Goal: Information Seeking & Learning: Check status

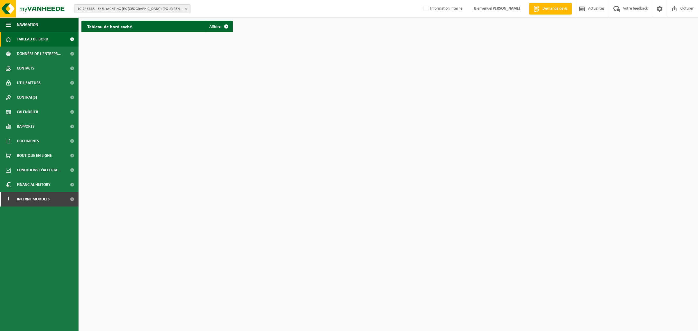
click at [119, 10] on span "10-746665 - EXEL YACHTING (EX-[GEOGRAPHIC_DATA]) (POUR RENEWI) - 59960 NEUVILLE…" at bounding box center [129, 9] width 105 height 9
type input "carlier plastiques"
click at [110, 29] on strong "01-094645 - CARLIER PLASTIQUES & COMPOSITES - 62470 CALONNE RICOUART, CHAUSSÉE …" at bounding box center [131, 26] width 108 height 4
click at [27, 127] on span "Rapports" at bounding box center [26, 126] width 18 height 15
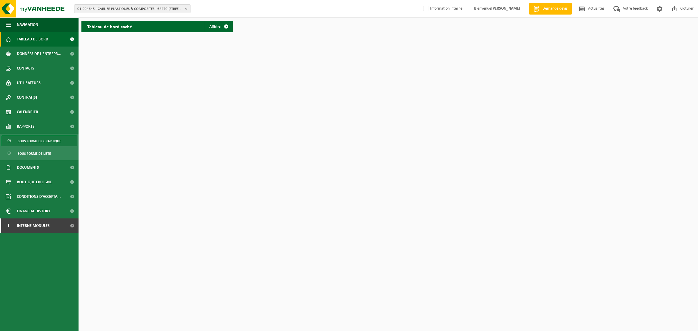
click at [65, 142] on link "Sous forme de graphique" at bounding box center [39, 140] width 76 height 11
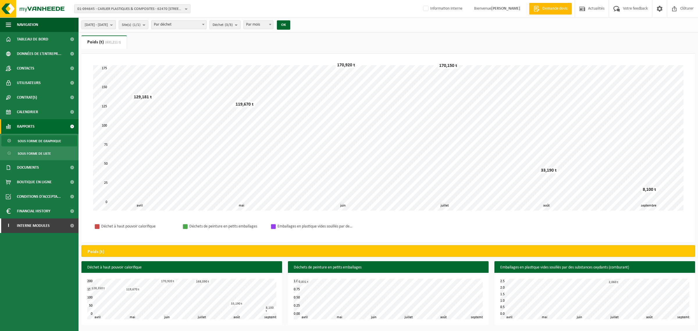
click at [108, 25] on span "2025-04-01 - 2025-09-03" at bounding box center [96, 25] width 23 height 9
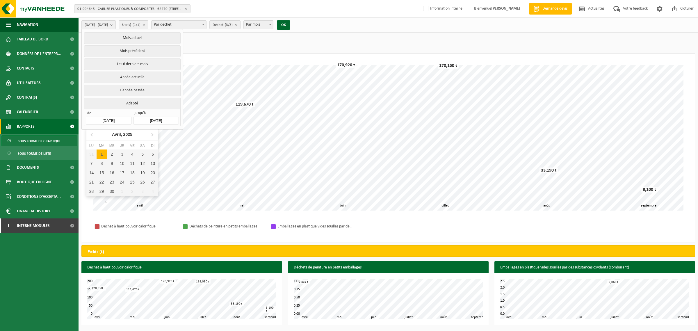
click at [103, 121] on input "2025-04-01" at bounding box center [108, 121] width 45 height 8
click at [130, 137] on div "Avril, 2025" at bounding box center [122, 134] width 25 height 9
click at [126, 137] on div "2025" at bounding box center [122, 134] width 14 height 9
click at [117, 164] on div "2024" at bounding box center [113, 165] width 18 height 16
click at [102, 144] on div "Jan" at bounding box center [98, 146] width 24 height 12
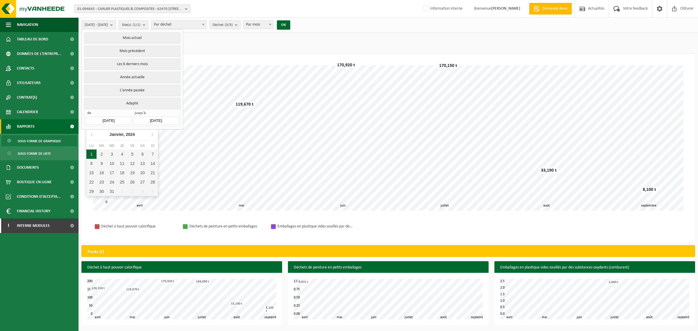
click at [93, 155] on div "1" at bounding box center [91, 153] width 10 height 9
type input "2024-01-01"
click at [290, 23] on button "OK" at bounding box center [283, 24] width 13 height 9
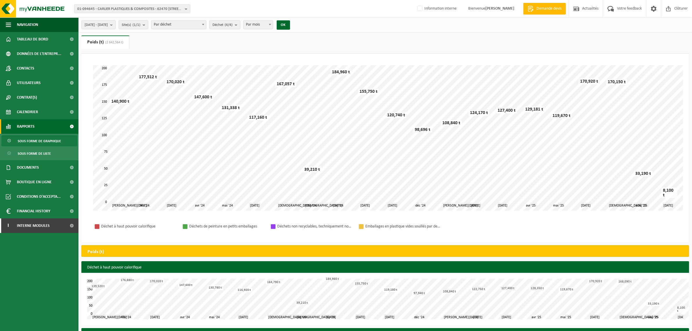
click at [273, 22] on span at bounding box center [270, 25] width 6 height 8
click at [240, 24] on button "Déchet (4/4)" at bounding box center [224, 24] width 31 height 9
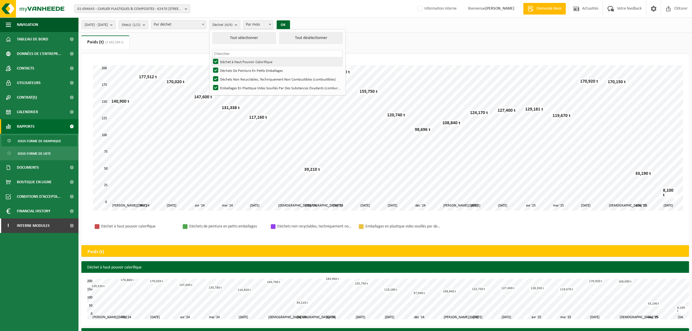
click at [253, 61] on label "Déchet à Haut Pouvoir Calorifique" at bounding box center [277, 61] width 131 height 9
click at [211, 57] on input "Déchet à Haut Pouvoir Calorifique" at bounding box center [211, 57] width 0 height 0
checkbox input "false"
click at [290, 24] on button "OK" at bounding box center [283, 24] width 13 height 9
